Goal: Task Accomplishment & Management: Use online tool/utility

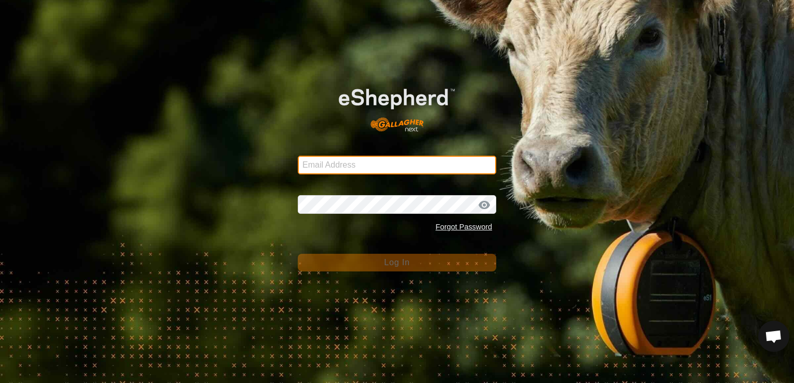
type input "colt.high@hotmail.com"
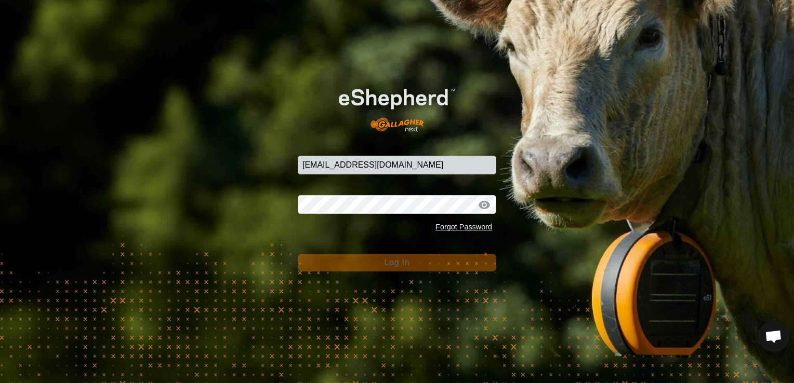
click at [423, 262] on button "Log In" at bounding box center [397, 263] width 198 height 18
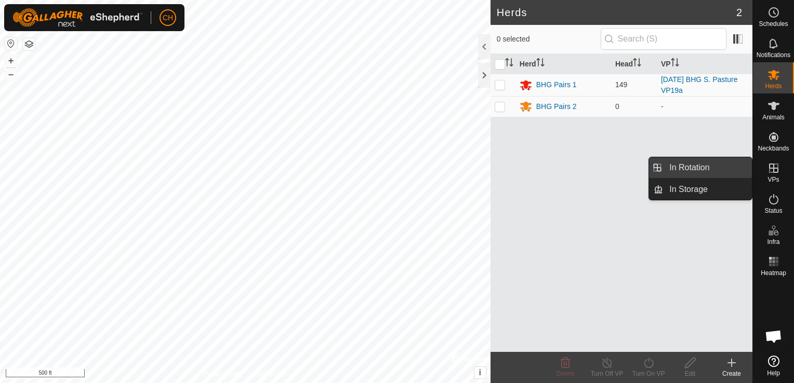
click at [694, 167] on link "In Rotation" at bounding box center [707, 167] width 89 height 21
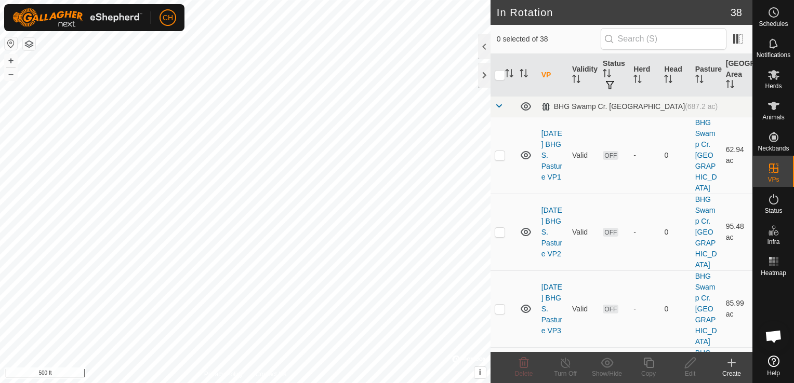
click at [731, 365] on icon at bounding box center [731, 362] width 0 height 7
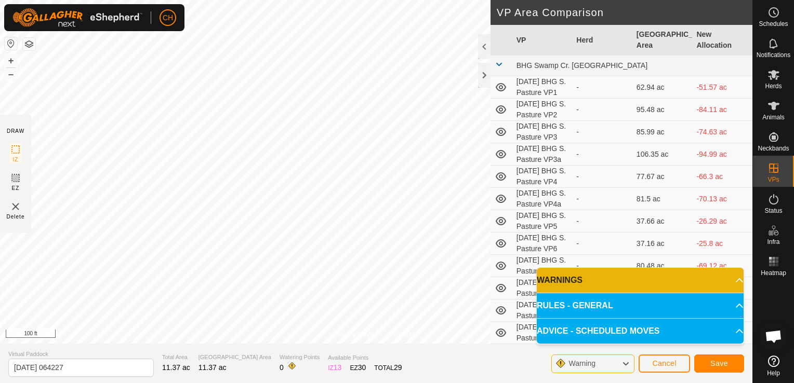
click at [732, 280] on p-accordion-header "WARNINGS" at bounding box center [640, 280] width 207 height 25
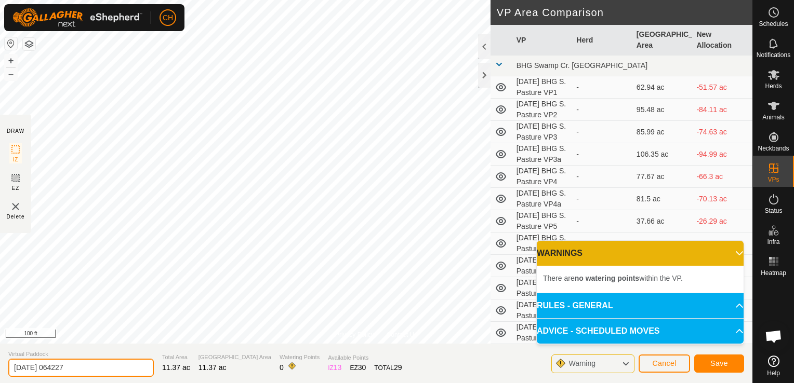
click at [85, 369] on input "2025-08-31 064227" at bounding box center [80, 368] width 145 height 18
click at [124, 367] on input "2025-08-31 BHG S. Pasture VP19b" at bounding box center [80, 368] width 145 height 18
type input "[DATE] BHG S. Pasture VP20a"
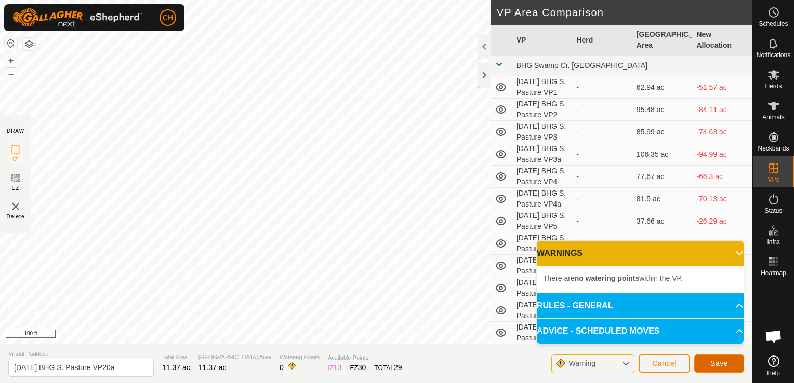
click at [726, 365] on span "Save" at bounding box center [719, 363] width 18 height 8
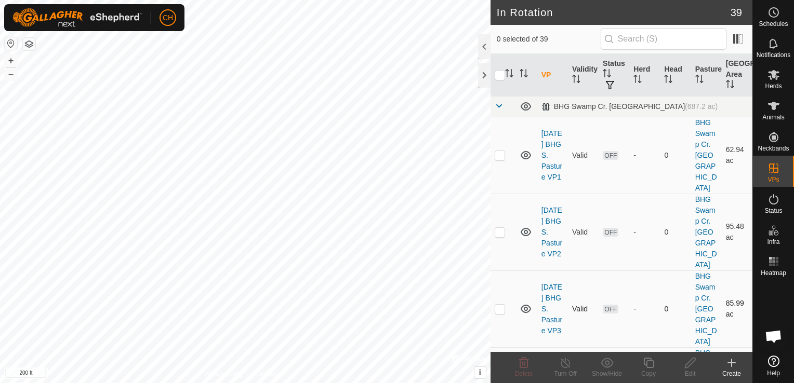
checkbox input "true"
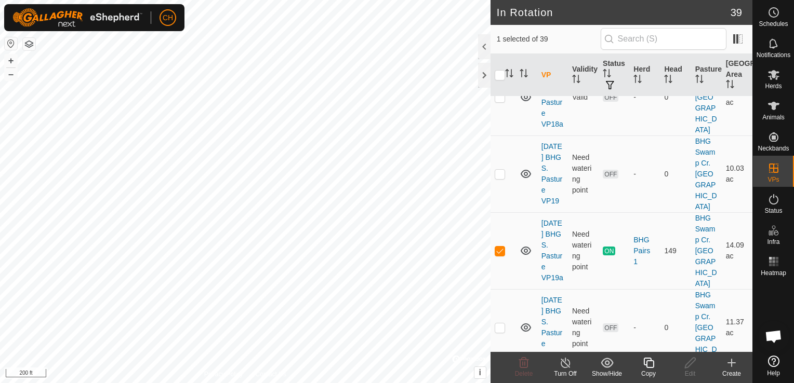
scroll to position [2620, 0]
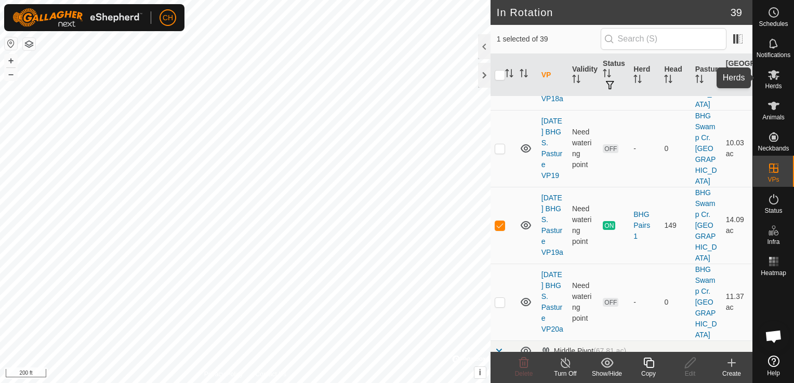
click at [779, 81] on icon at bounding box center [773, 75] width 12 height 12
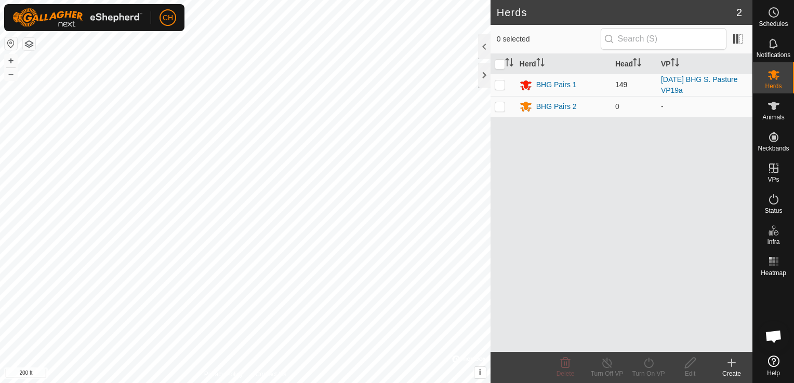
click at [497, 85] on p-checkbox at bounding box center [499, 85] width 10 height 8
checkbox input "true"
click at [650, 369] on div "Turn On VP" at bounding box center [648, 373] width 42 height 9
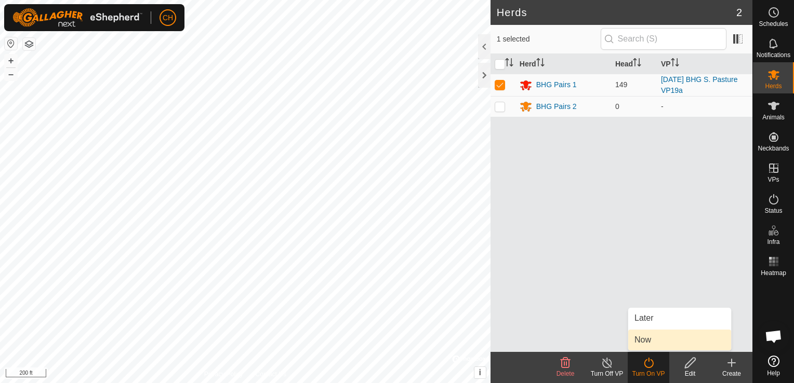
click at [659, 340] on link "Now" at bounding box center [679, 340] width 103 height 21
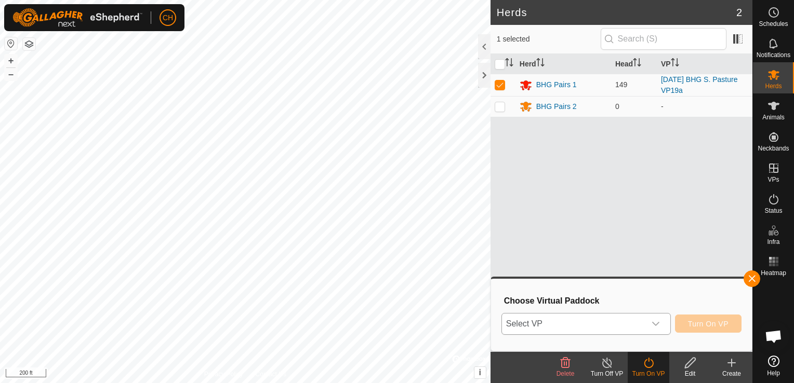
click at [656, 325] on icon "dropdown trigger" at bounding box center [655, 324] width 7 height 4
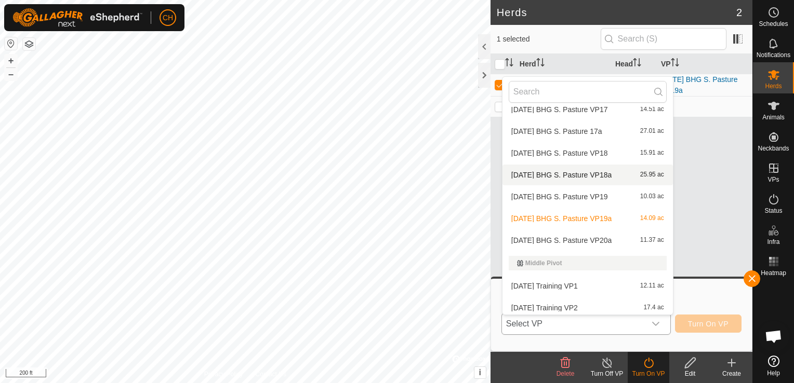
scroll to position [690, 0]
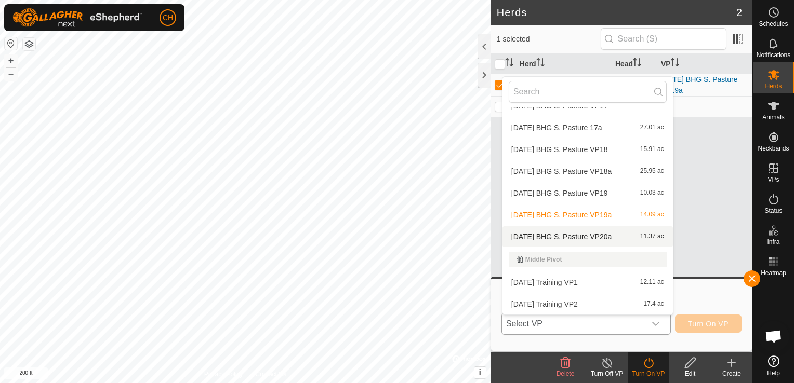
click at [594, 237] on li "2025-08-31 BHG S. Pasture VP20a 11.37 ac" at bounding box center [587, 236] width 170 height 21
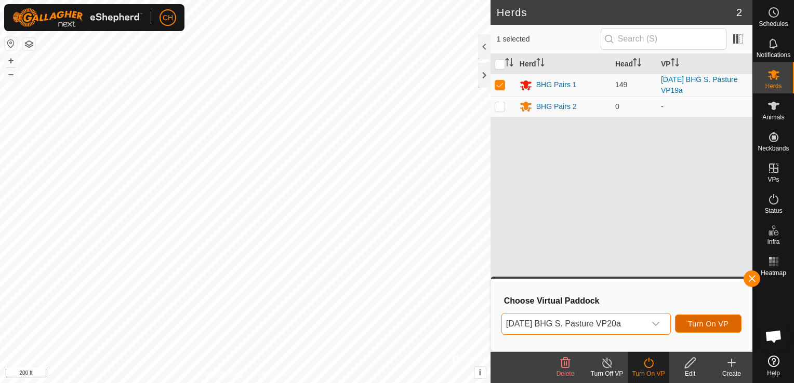
click at [708, 324] on span "Turn On VP" at bounding box center [708, 324] width 41 height 8
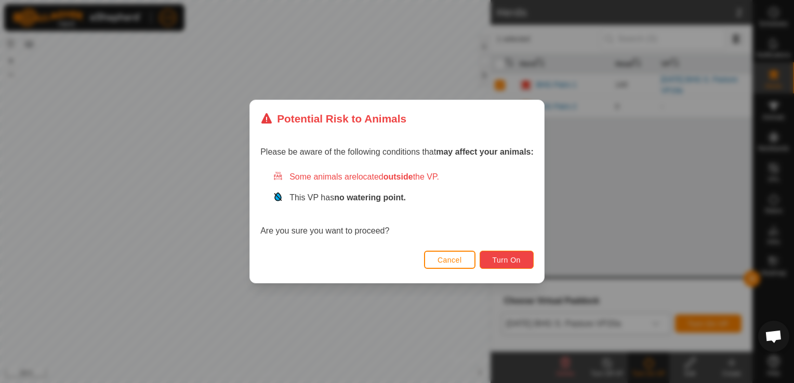
click at [507, 258] on span "Turn On" at bounding box center [506, 260] width 28 height 8
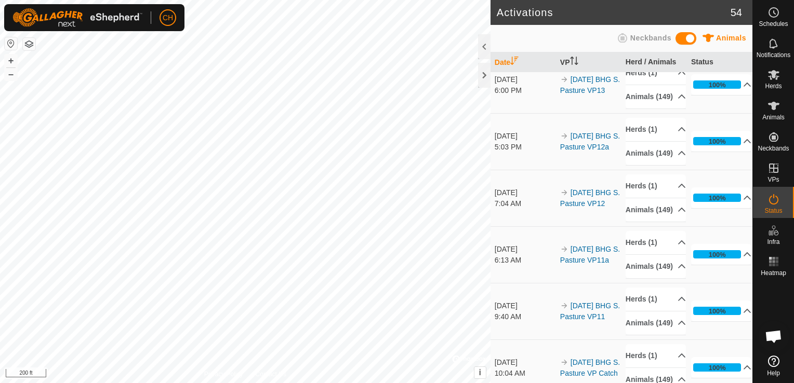
scroll to position [617, 0]
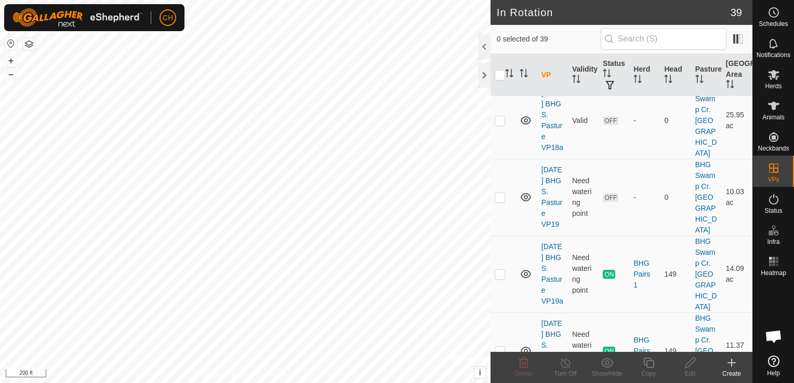
scroll to position [2724, 0]
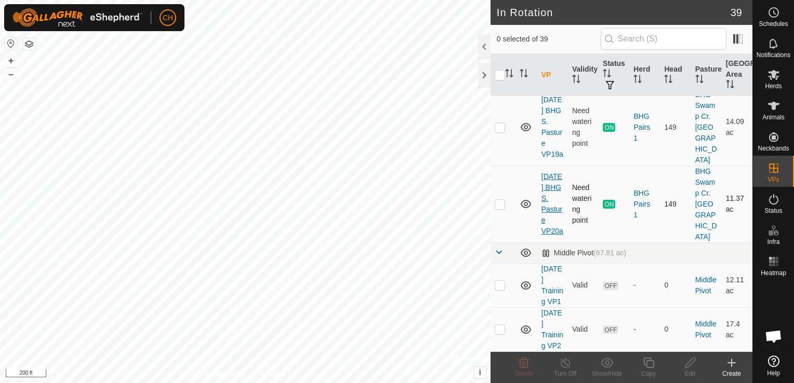
click at [549, 172] on link "[DATE] BHG S. Pasture VP20a" at bounding box center [552, 203] width 22 height 63
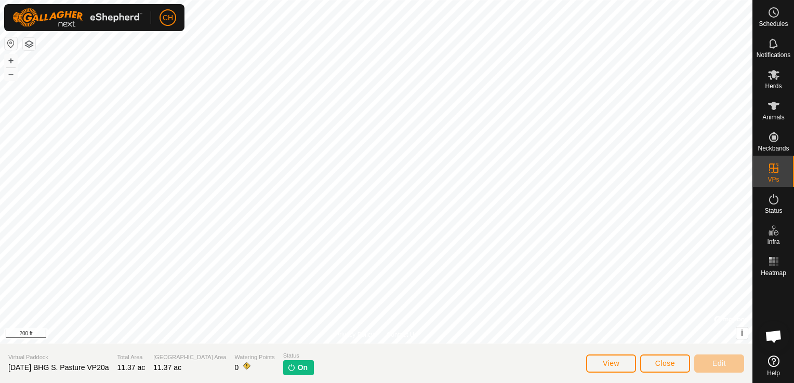
click at [109, 367] on span "[DATE] BHG S. Pasture VP20a" at bounding box center [58, 368] width 100 height 8
click at [109, 369] on span "[DATE] BHG S. Pasture VP20a" at bounding box center [58, 368] width 100 height 8
click at [109, 366] on span "[DATE] BHG S. Pasture VP20a" at bounding box center [58, 368] width 100 height 8
click at [671, 363] on span "Close" at bounding box center [665, 363] width 20 height 8
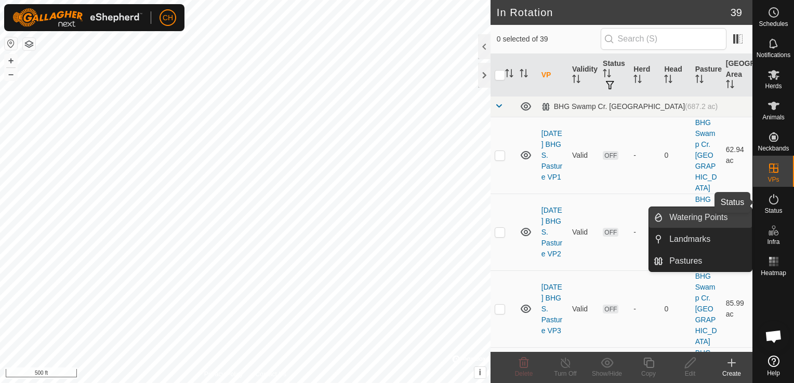
click at [775, 206] on es-activation-svg-icon at bounding box center [773, 199] width 19 height 17
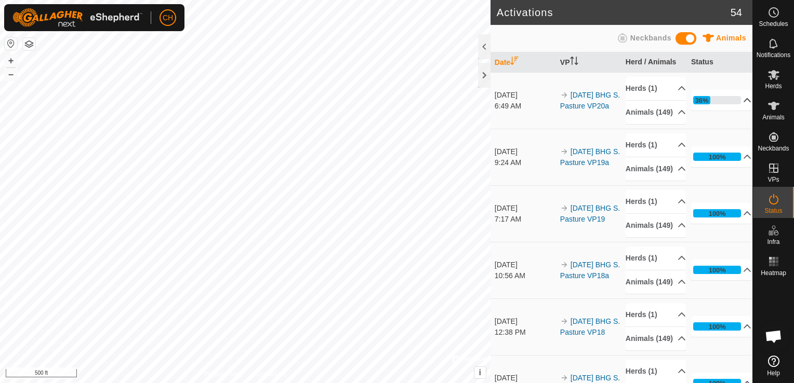
click at [731, 105] on p-accordion-header "36%" at bounding box center [721, 100] width 61 height 21
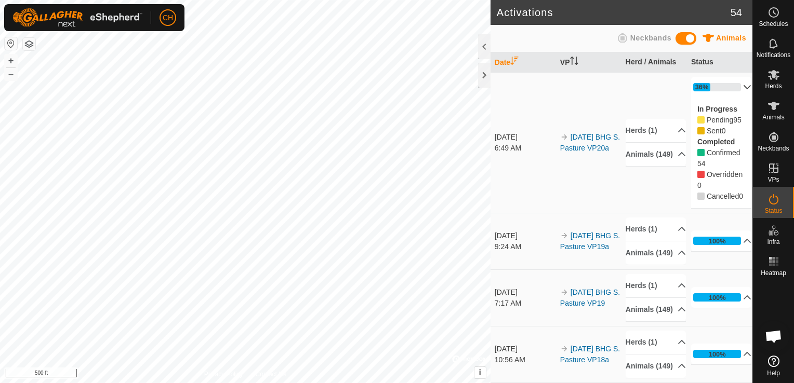
click at [733, 86] on p-accordion-header "36%" at bounding box center [721, 87] width 61 height 21
